Goal: Find specific page/section: Find specific page/section

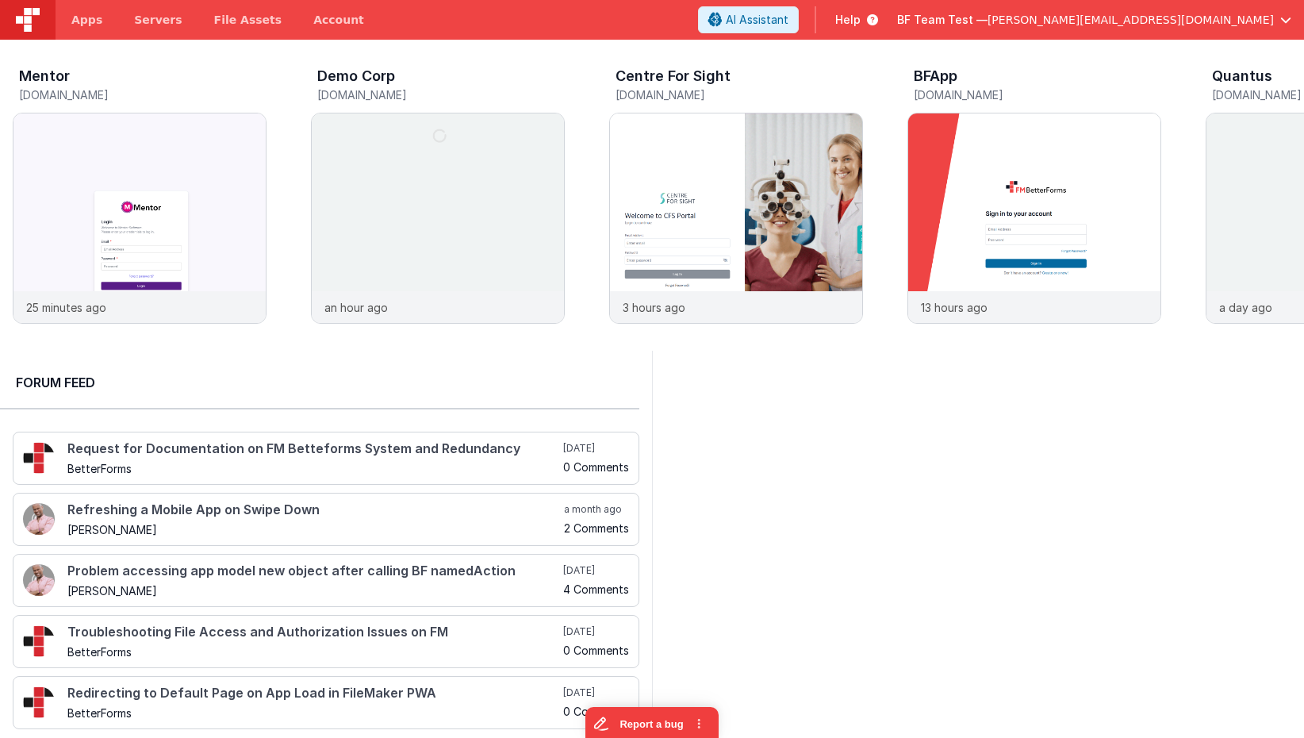
click at [895, 24] on span "BF Team Test —" at bounding box center [942, 20] width 90 height 16
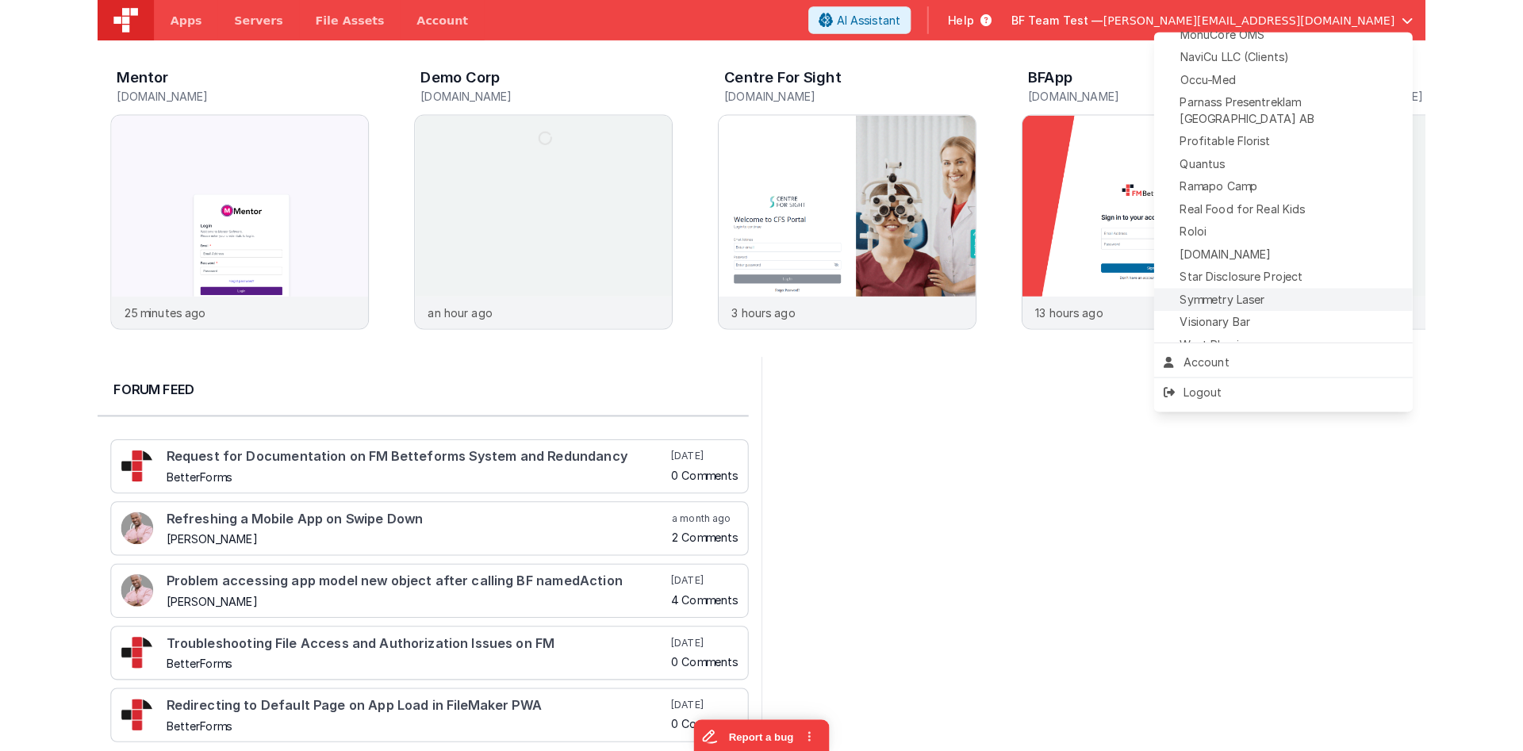
scroll to position [683, 0]
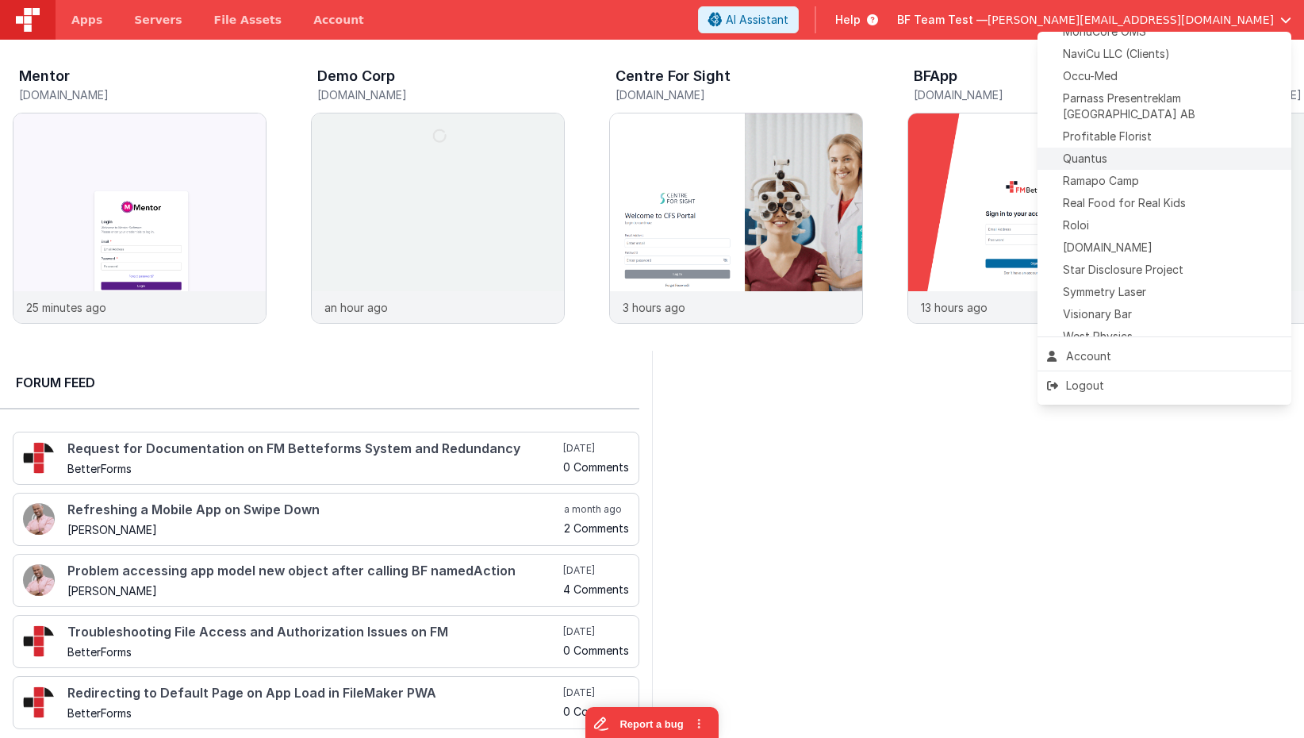
click at [895, 151] on div "Quantus" at bounding box center [1164, 159] width 235 height 16
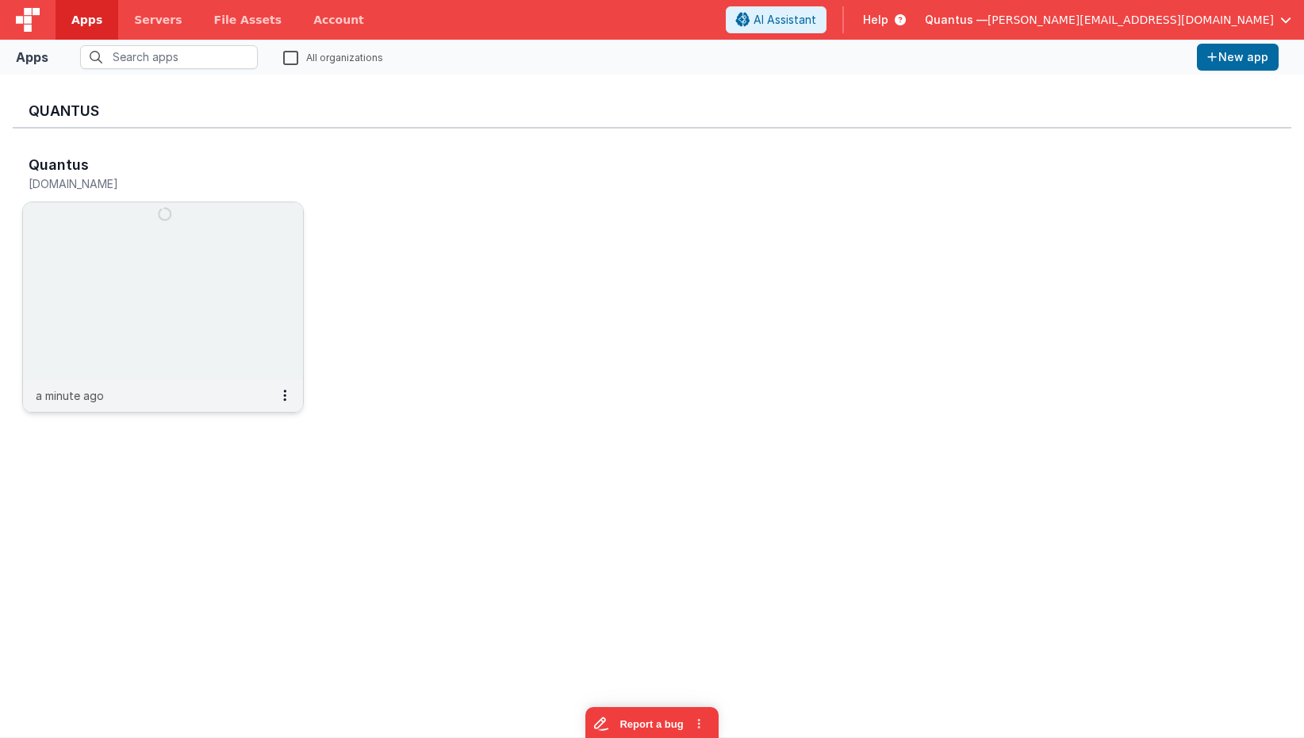
click at [230, 297] on img at bounding box center [163, 291] width 280 height 178
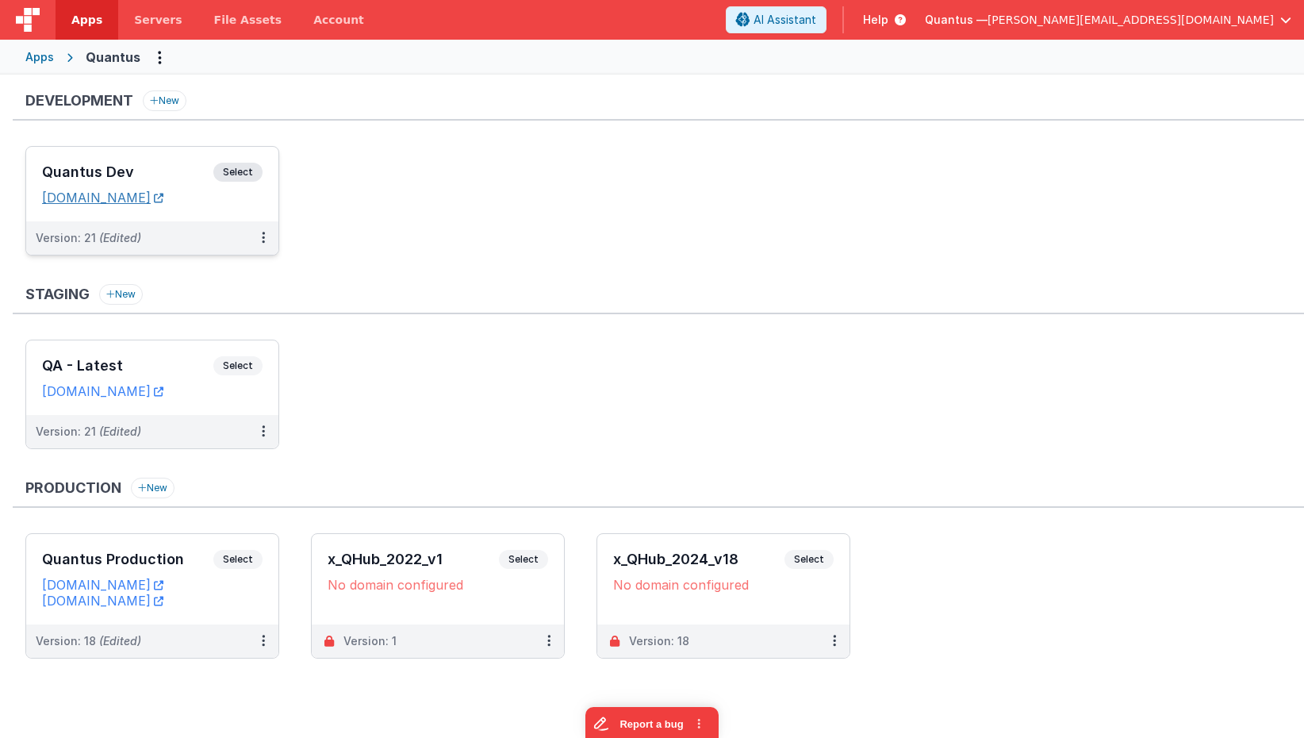
click at [162, 193] on link "[DOMAIN_NAME]" at bounding box center [102, 198] width 121 height 16
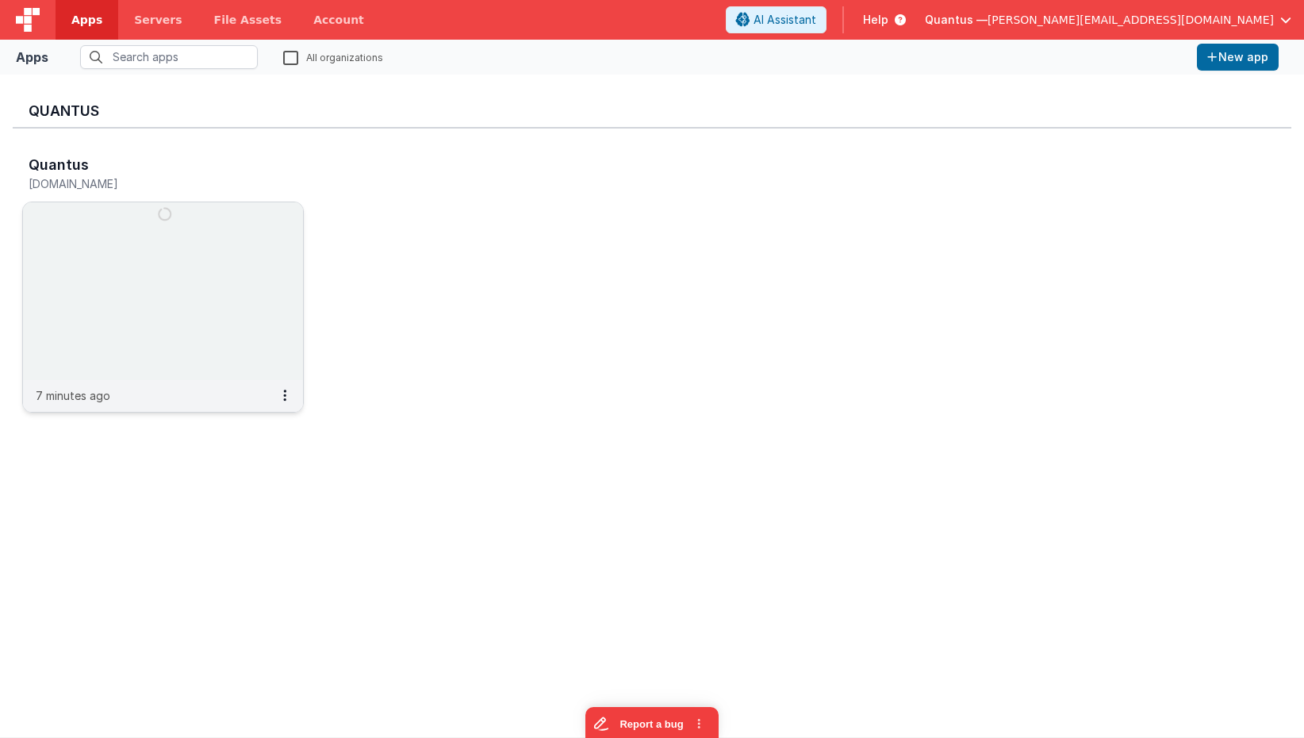
click at [224, 220] on img at bounding box center [163, 291] width 280 height 178
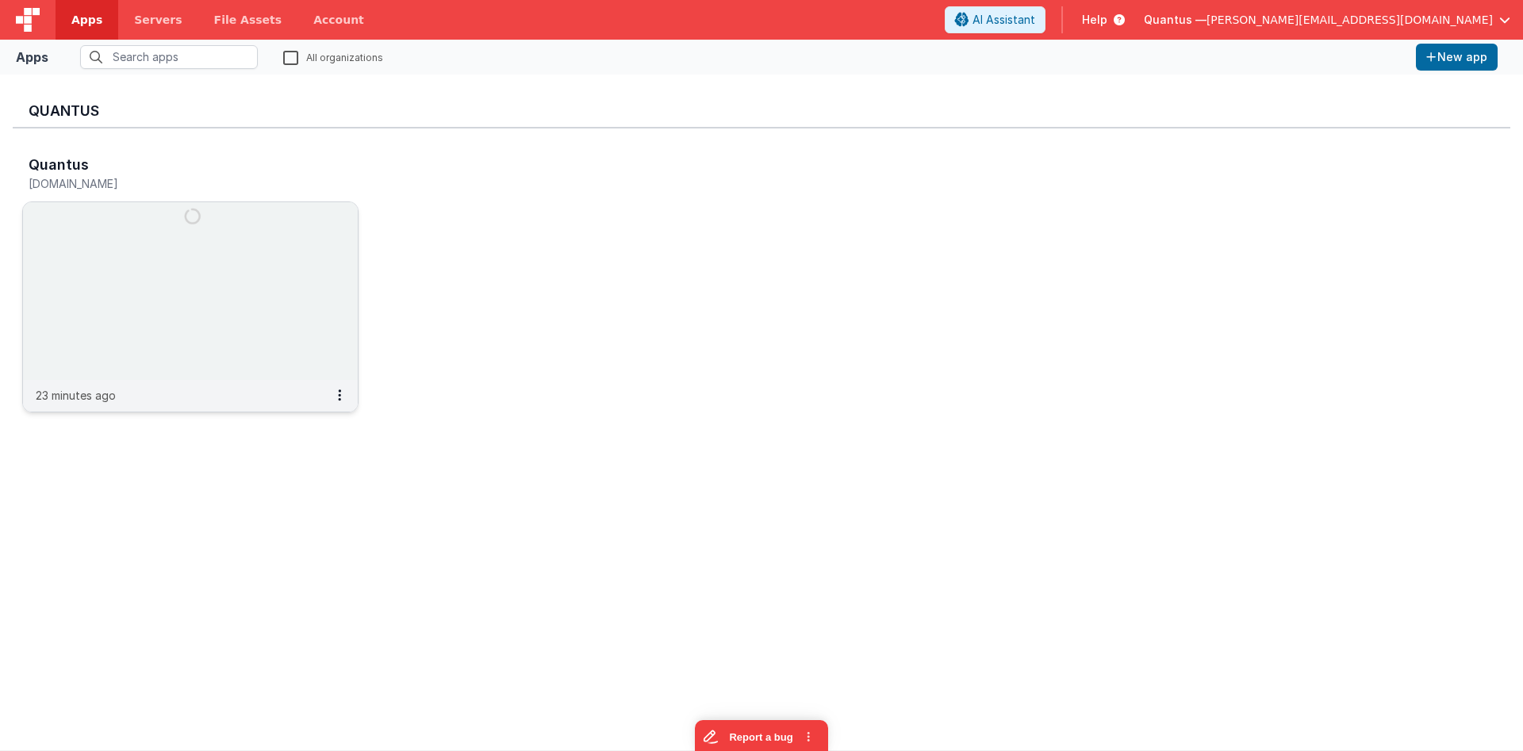
click at [271, 232] on img at bounding box center [190, 291] width 335 height 178
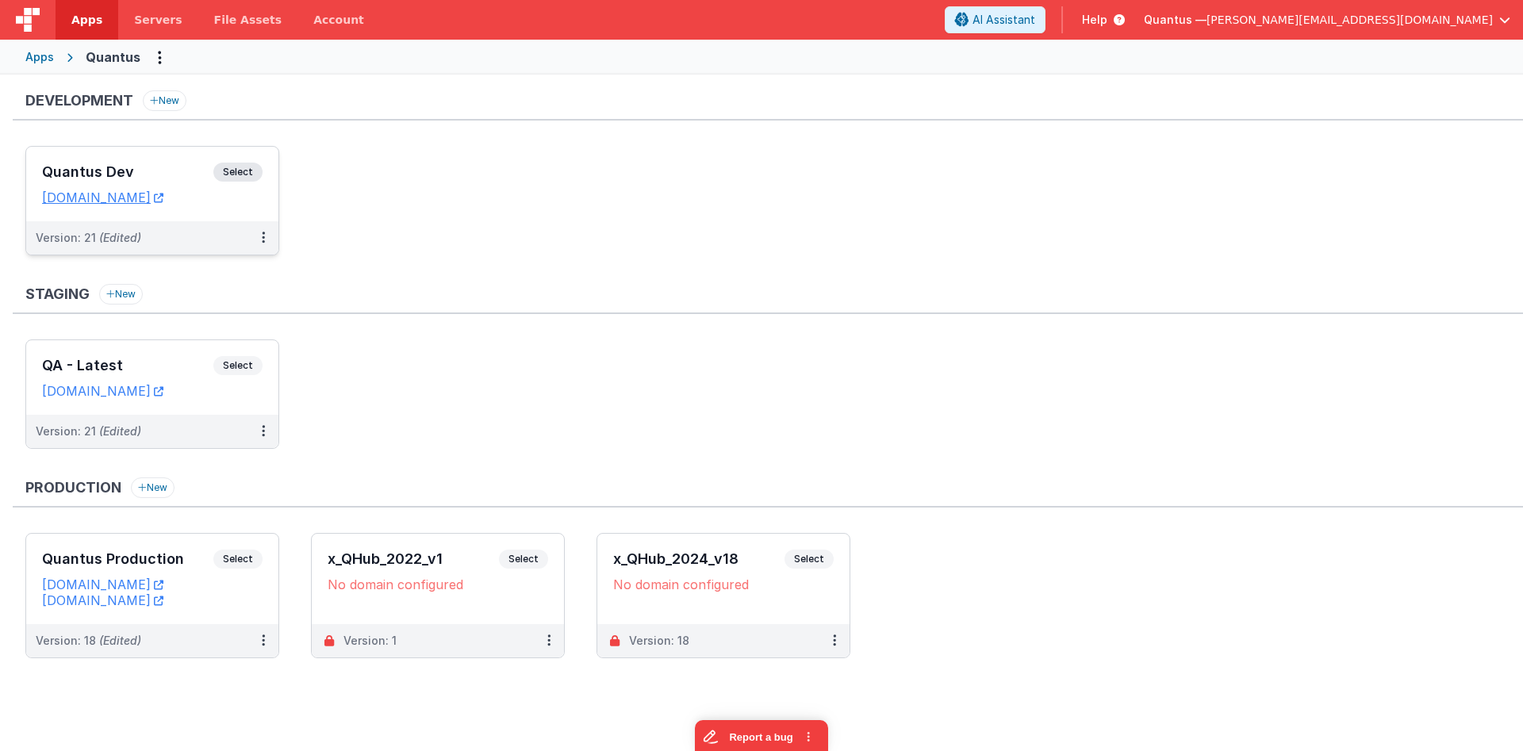
click at [151, 159] on div "Quantus Dev Select URLs [DOMAIN_NAME]" at bounding box center [152, 184] width 252 height 75
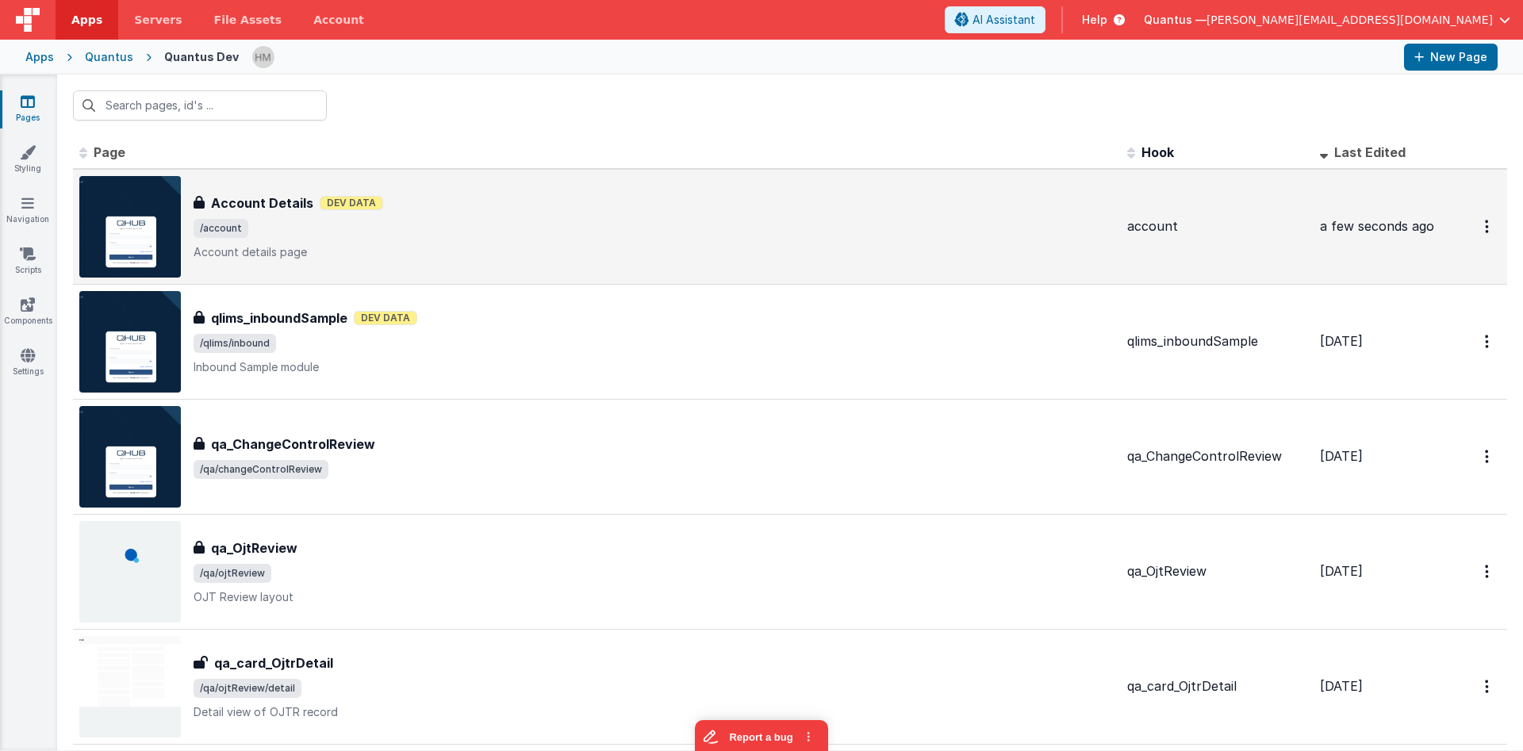
click at [623, 231] on span "/account" at bounding box center [654, 228] width 921 height 19
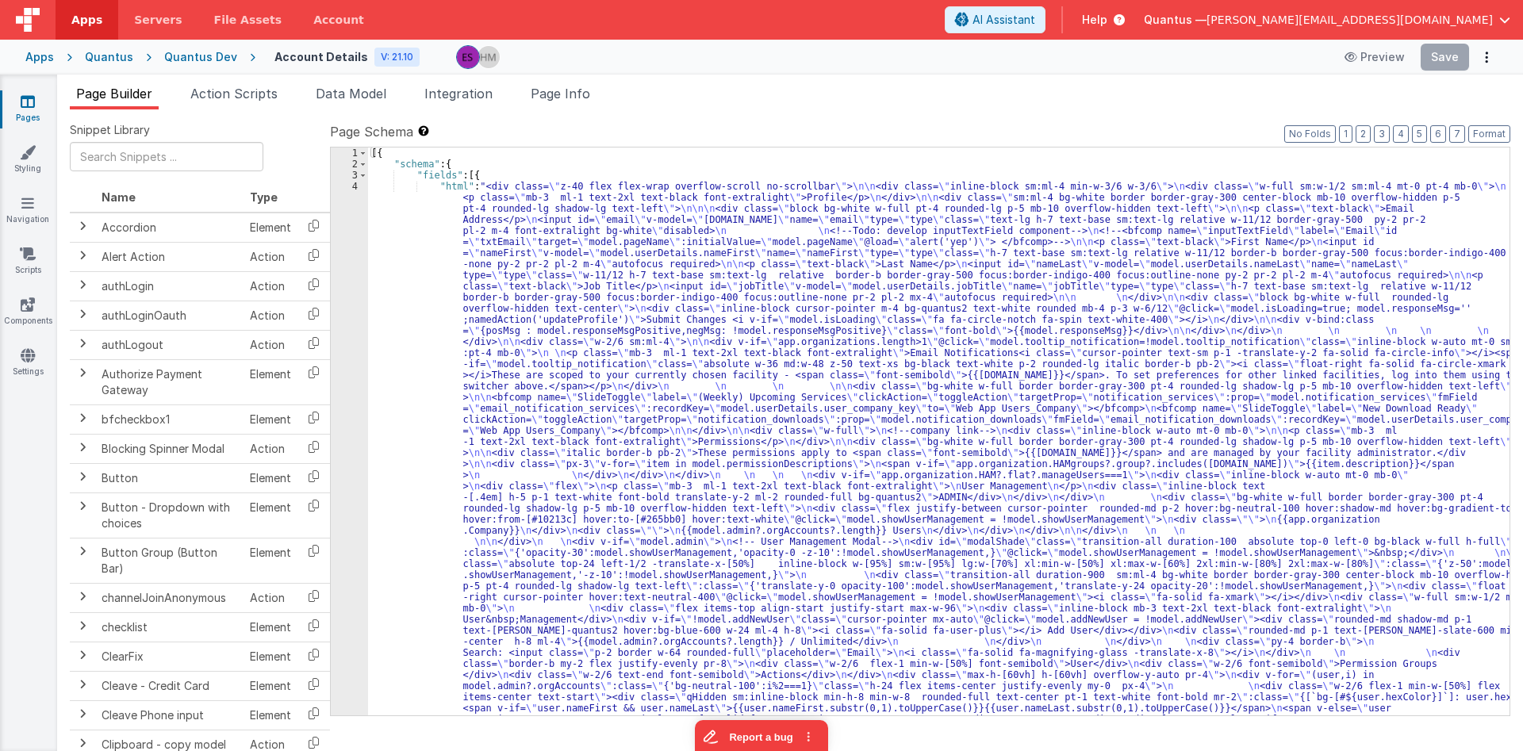
scroll to position [209, 0]
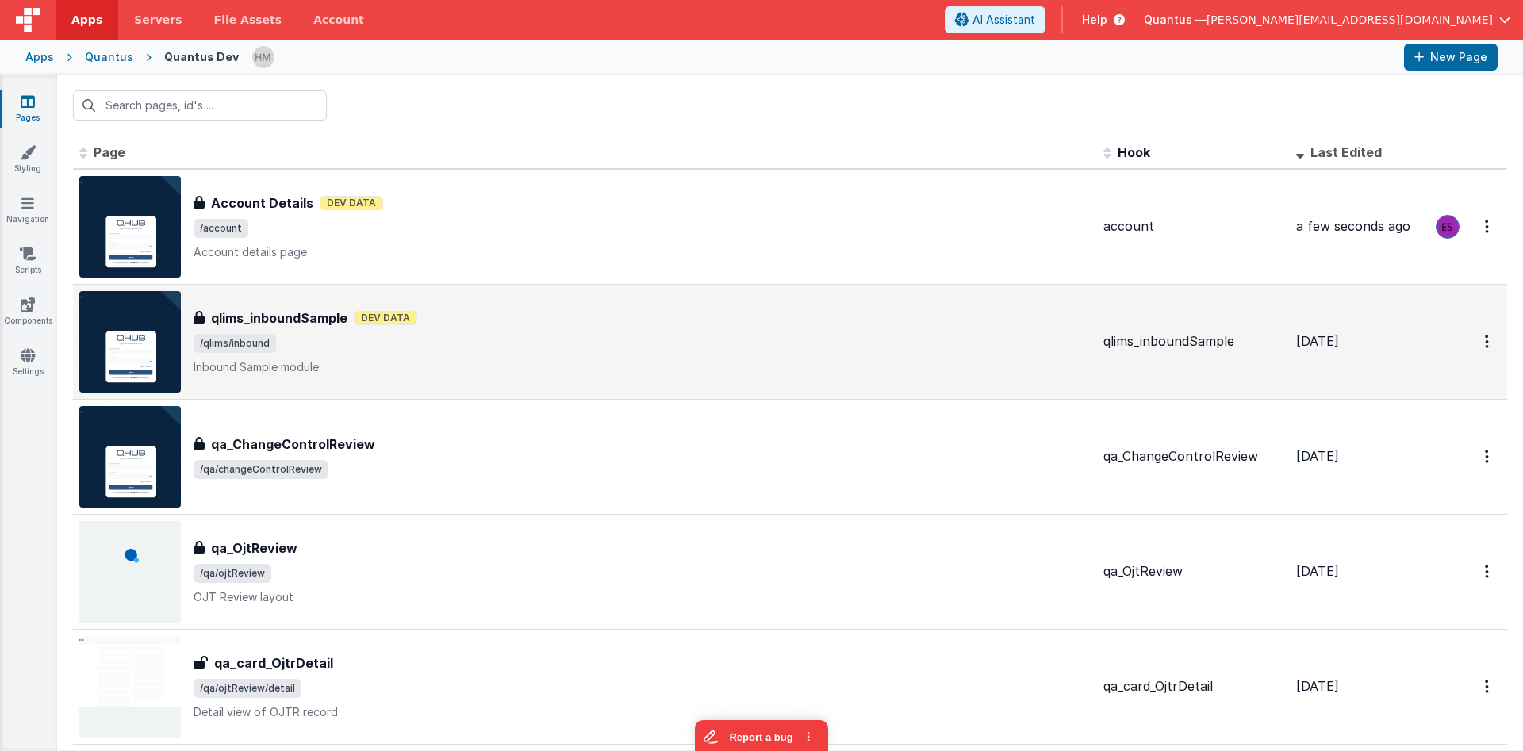
drag, startPoint x: 681, startPoint y: 698, endPoint x: 667, endPoint y: 323, distance: 375.4
